Goal: Task Accomplishment & Management: Complete application form

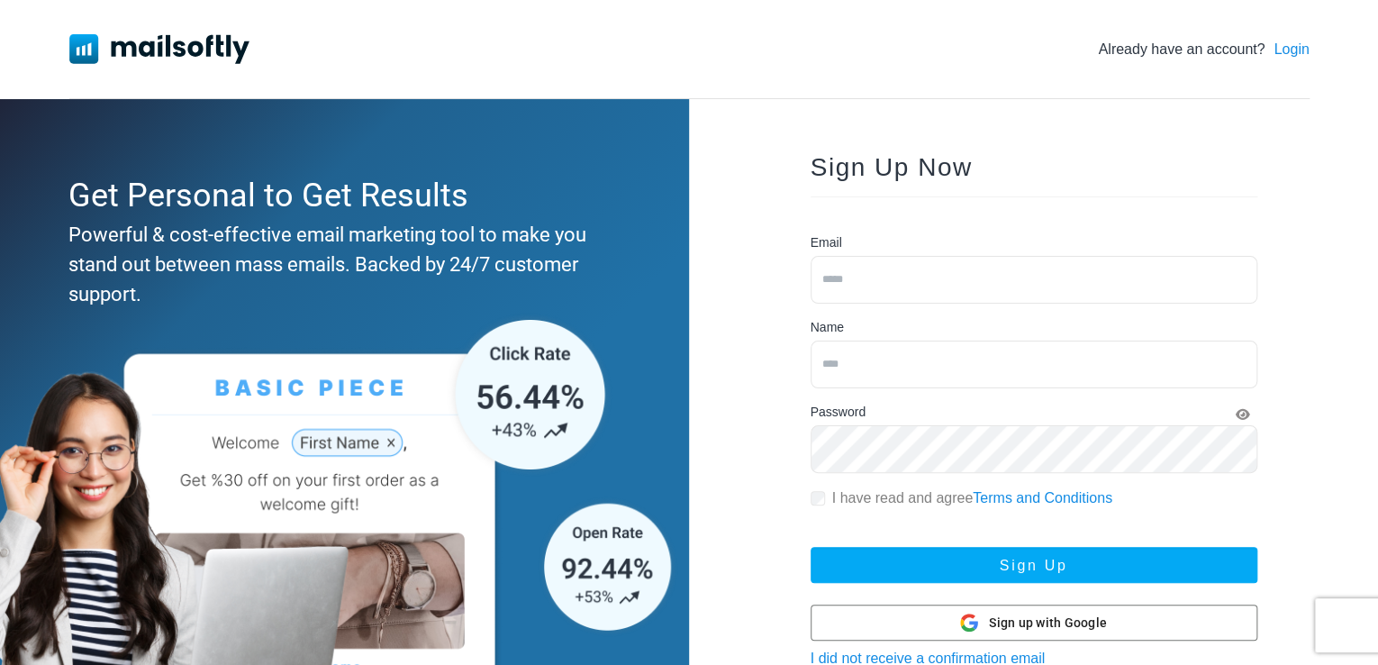
click at [1004, 271] on input "email" at bounding box center [1034, 280] width 447 height 48
type input "*"
click at [886, 267] on input "email" at bounding box center [1034, 280] width 447 height 48
type input "**********"
click at [931, 369] on input "text" at bounding box center [1034, 364] width 447 height 48
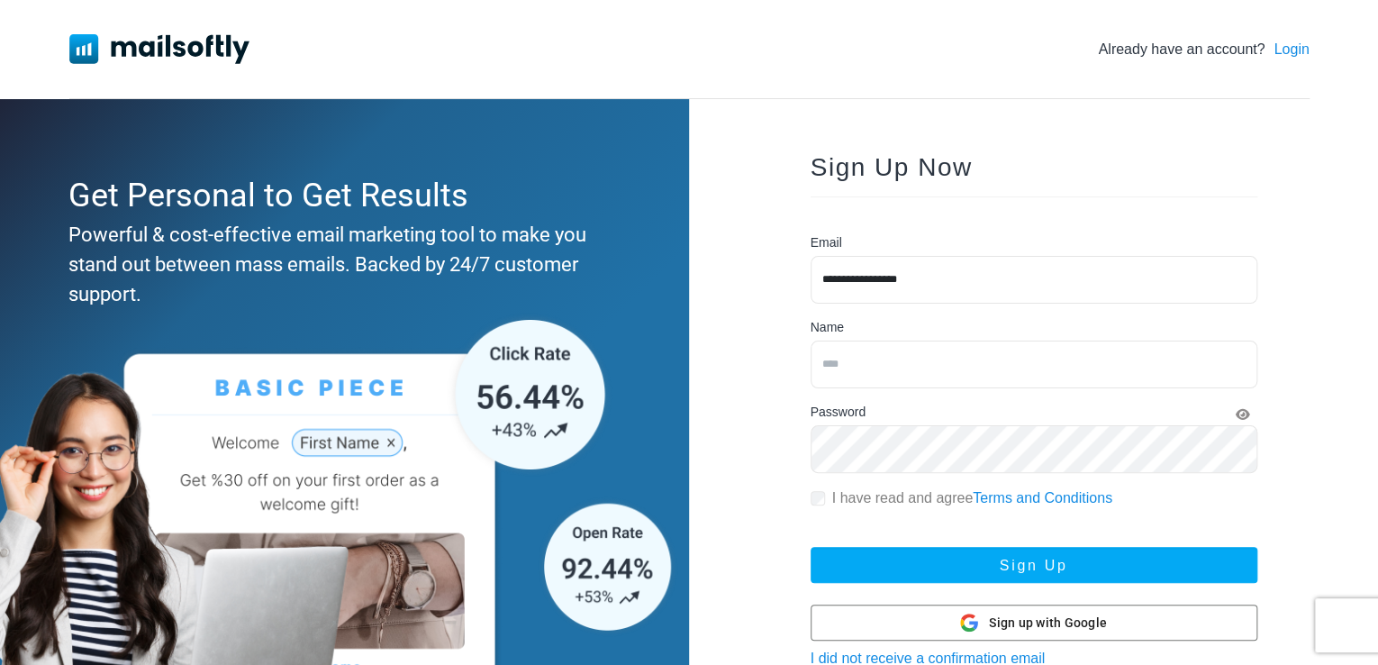
click at [959, 347] on input "text" at bounding box center [1034, 364] width 447 height 48
type input "*"
type input "**********"
click at [833, 497] on label "I have read and agree Terms and Conditions" at bounding box center [972, 498] width 280 height 22
click at [822, 503] on div "I have read and agree Terms and Conditions" at bounding box center [1034, 498] width 447 height 22
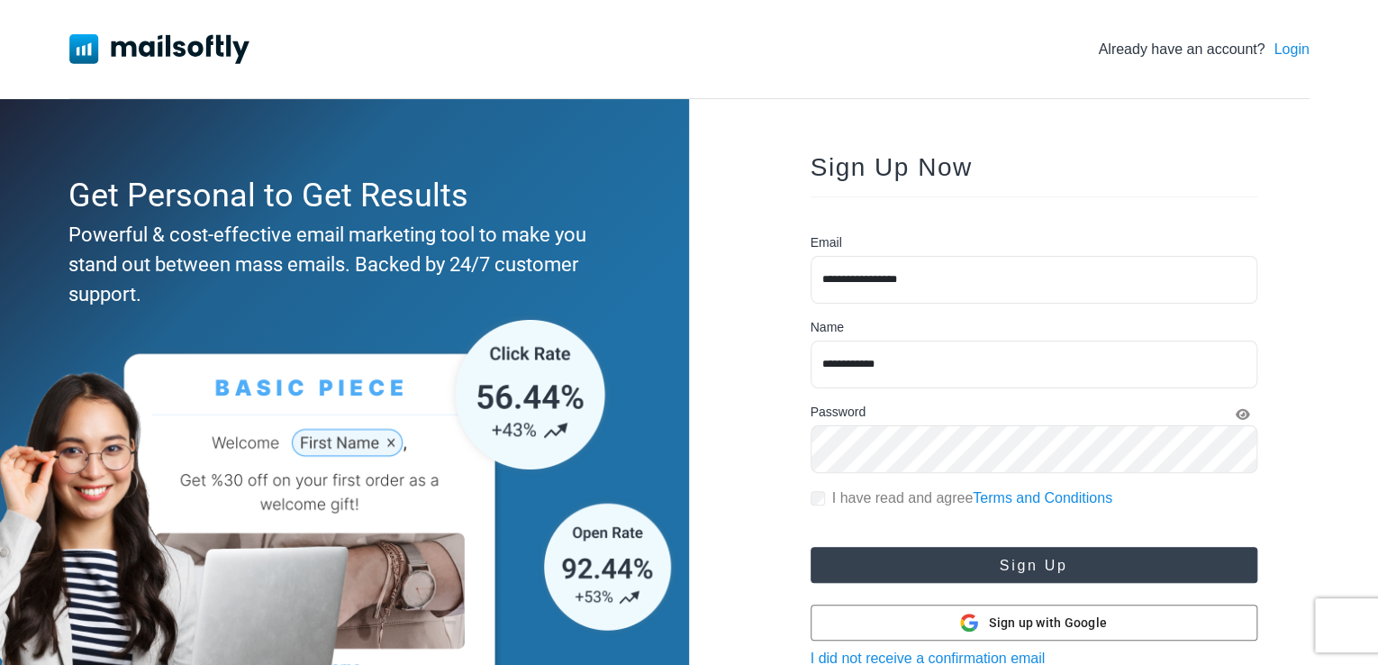
click at [893, 556] on button "Sign Up" at bounding box center [1034, 565] width 447 height 36
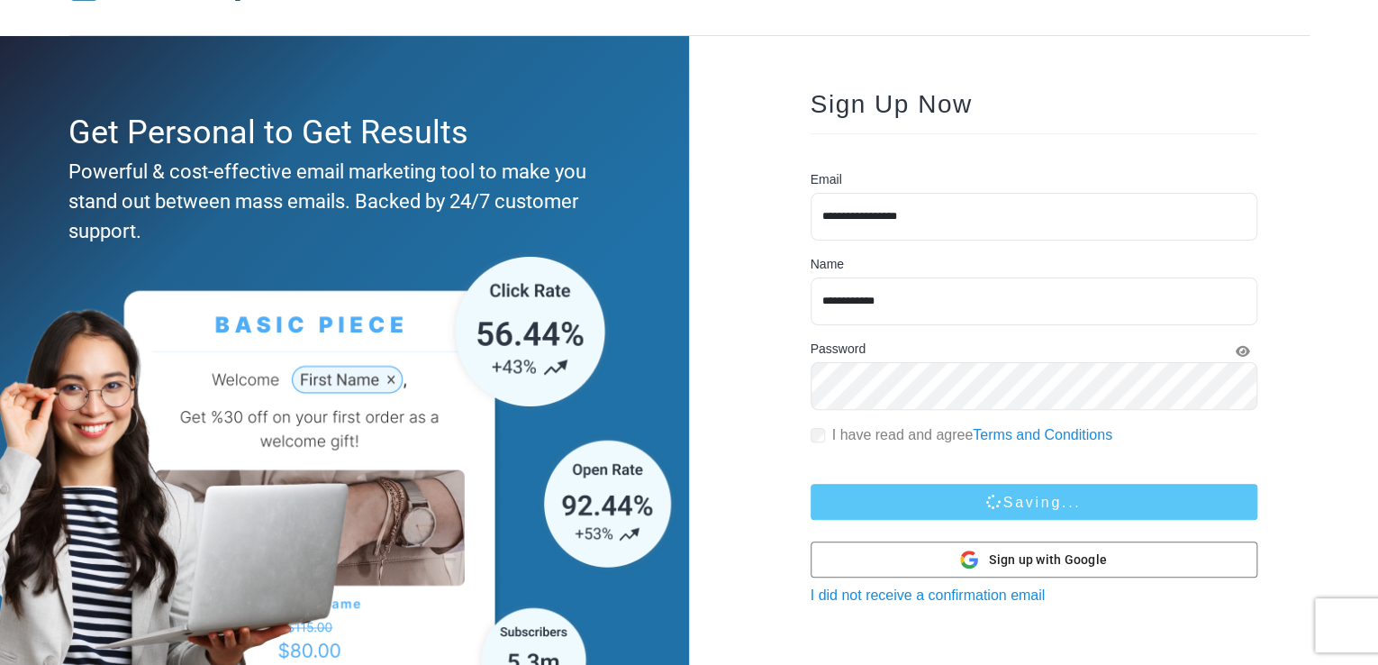
scroll to position [166, 0]
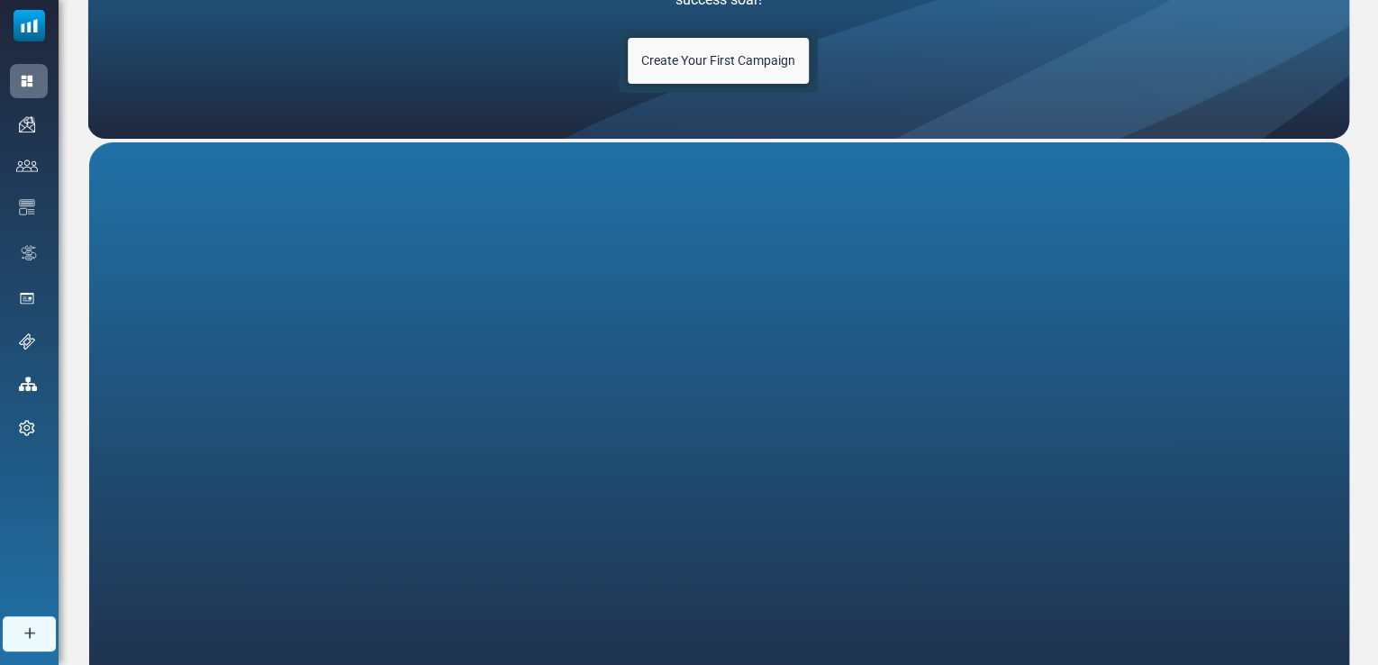
scroll to position [327, 0]
